Goal: Find specific page/section: Find specific page/section

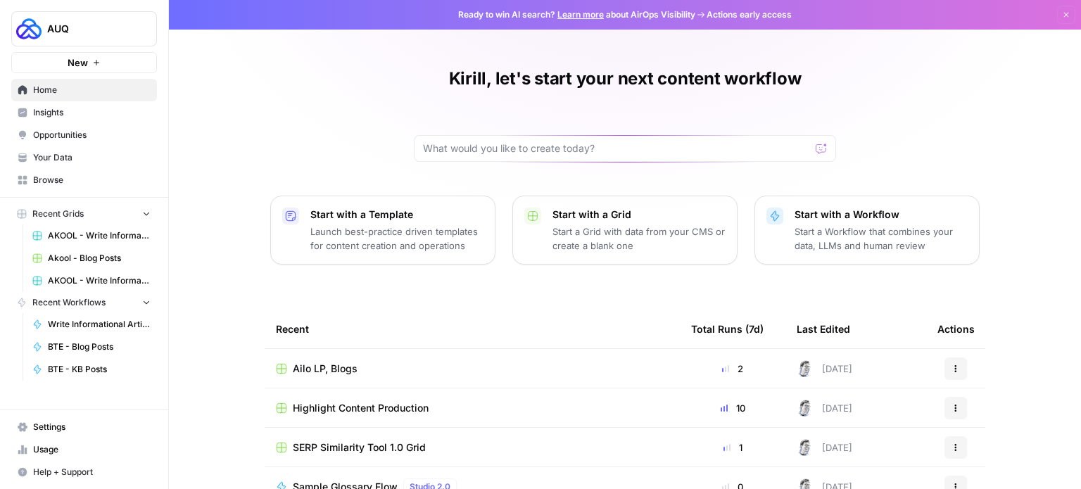
scroll to position [158, 0]
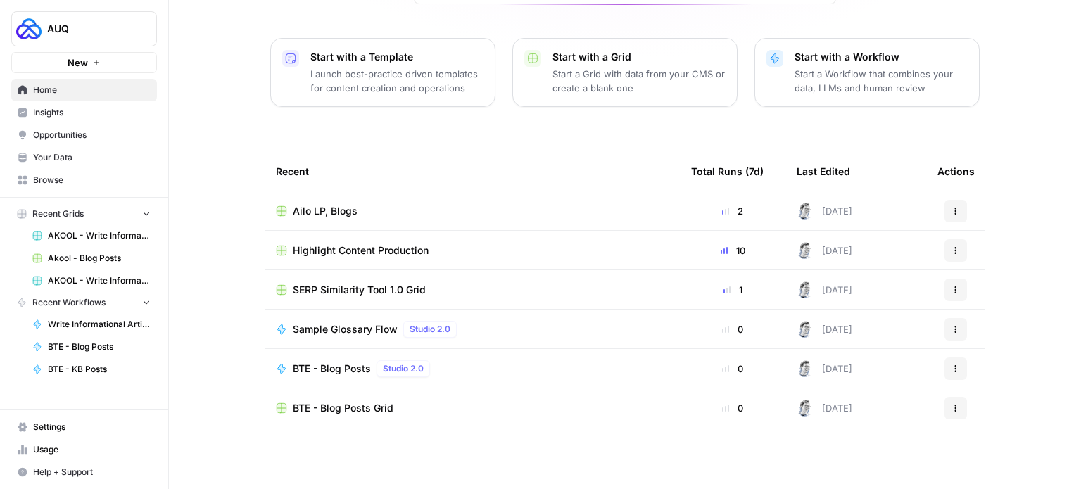
click at [325, 362] on span "BTE - Blog Posts" at bounding box center [332, 369] width 78 height 14
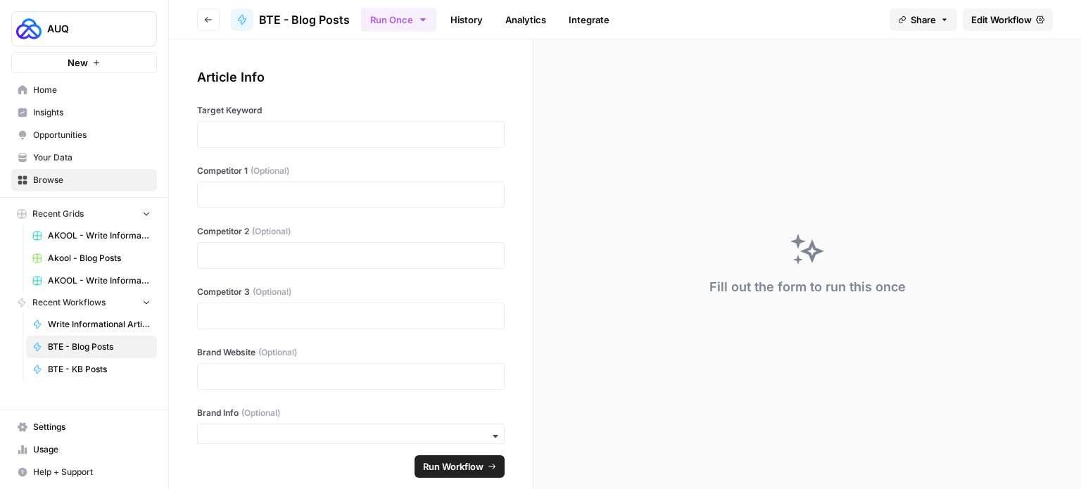
click at [987, 30] on header "Go back BTE - Blog Posts Run Once History Analytics Integrate Share Edit Workfl…" at bounding box center [625, 19] width 912 height 39
click at [987, 22] on span "Edit Workflow" at bounding box center [1001, 20] width 61 height 14
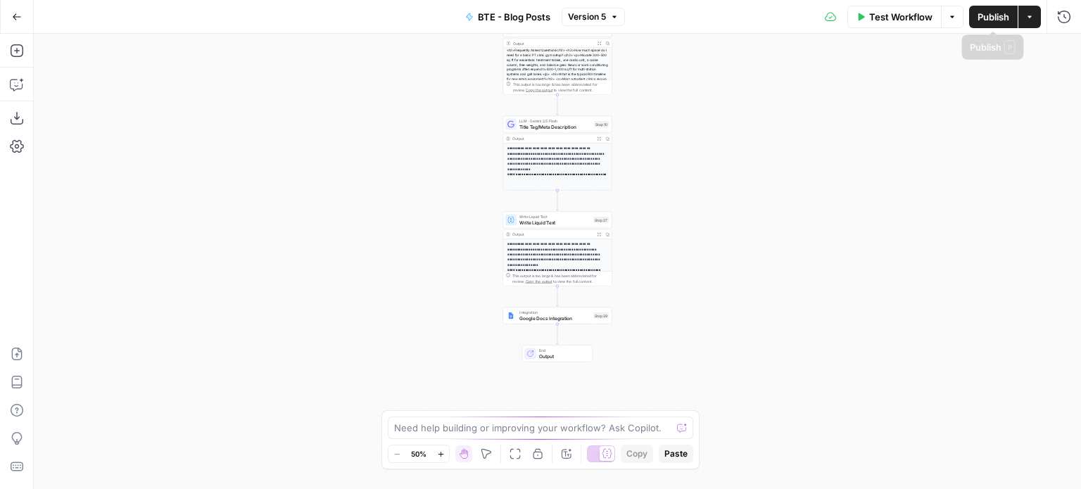
click at [1030, 18] on icon "button" at bounding box center [1029, 17] width 8 height 8
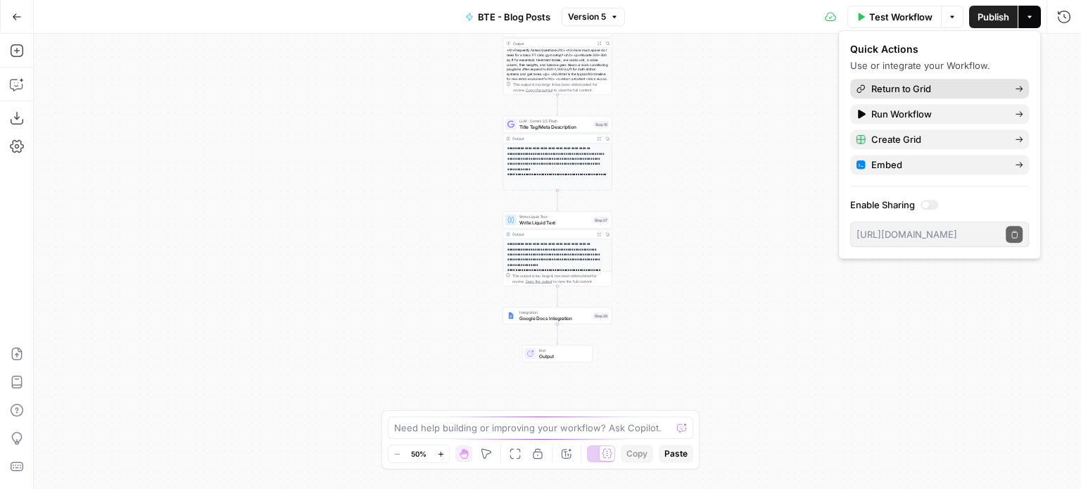
click at [900, 84] on span "Return to Grid" at bounding box center [937, 89] width 132 height 14
